Goal: Task Accomplishment & Management: Use online tool/utility

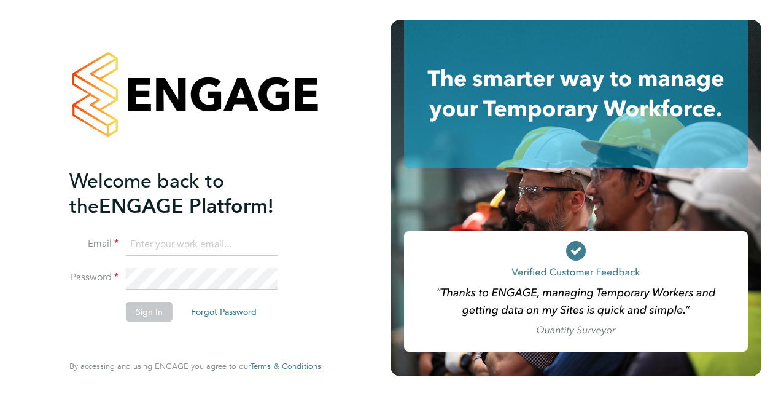
type input "rhysioan.williams@vistry.co.uk"
click at [144, 314] on button "Sign In" at bounding box center [149, 312] width 47 height 20
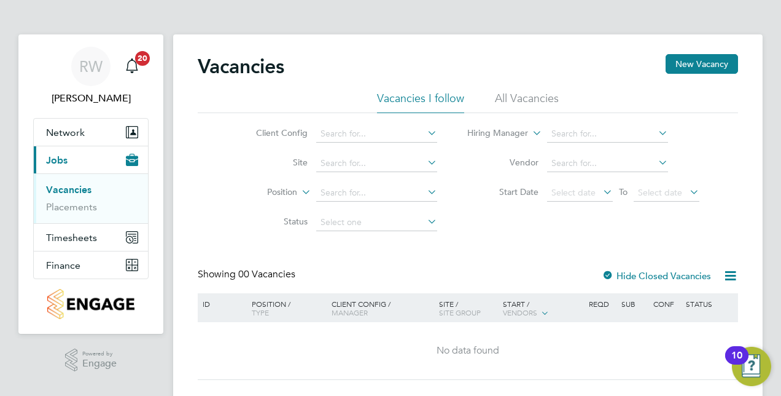
click at [80, 192] on link "Vacancies" at bounding box center [68, 190] width 45 height 12
click at [82, 210] on link "Placements" at bounding box center [71, 207] width 51 height 12
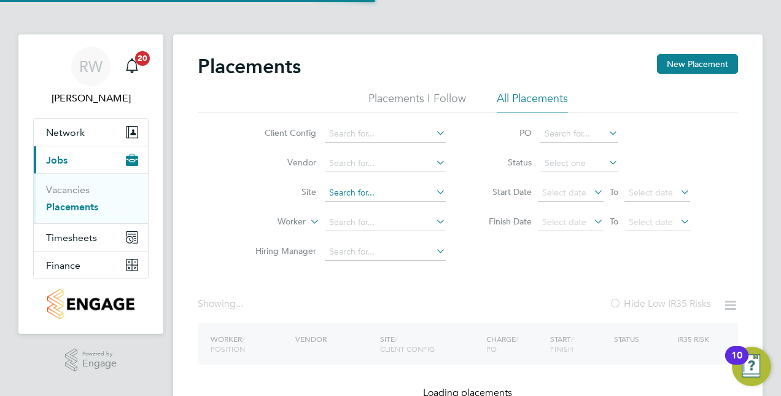
click at [337, 188] on input at bounding box center [385, 192] width 121 height 17
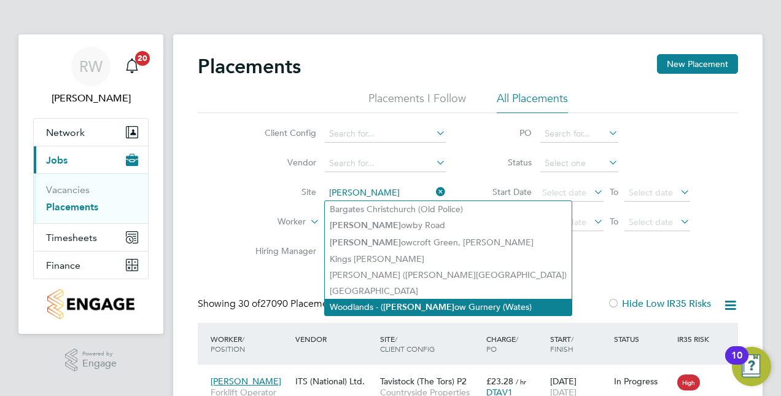
click at [376, 308] on li "Woodlands - ( [PERSON_NAME] Gurnery (Wates)" at bounding box center [448, 306] width 247 height 17
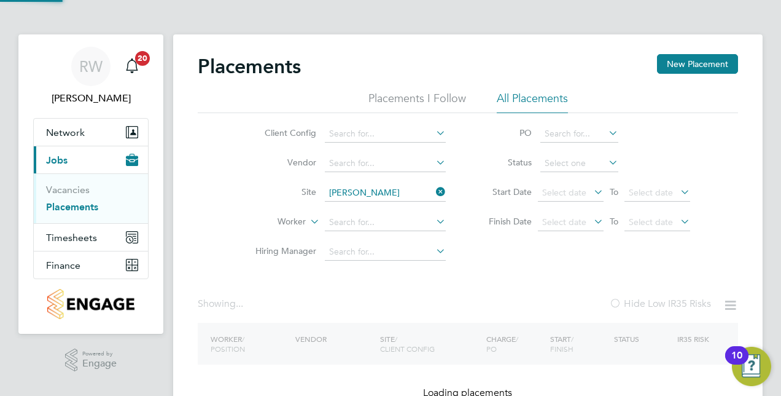
type input "Woodlands - ([PERSON_NAME][GEOGRAPHIC_DATA] (Wates)"
